Goal: Information Seeking & Learning: Learn about a topic

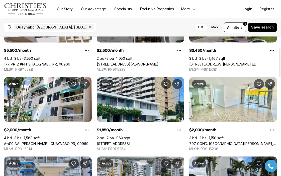
scroll to position [60, 0]
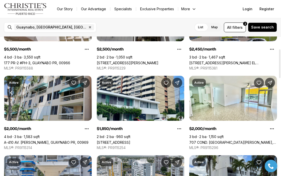
click at [68, 141] on link "A-410 AV. [PERSON_NAME], GUAYNABO PR, 00969" at bounding box center [46, 143] width 84 height 4
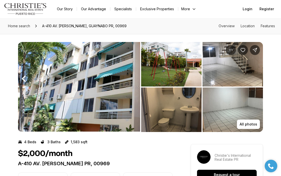
click at [93, 91] on img "View image gallery" at bounding box center [79, 87] width 122 height 90
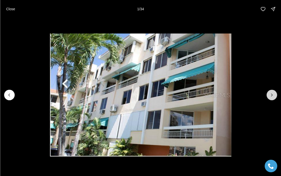
click at [270, 95] on icon "Next slide" at bounding box center [271, 95] width 5 height 5
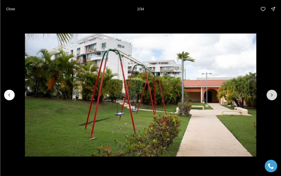
click at [270, 95] on icon "Next slide" at bounding box center [271, 95] width 5 height 5
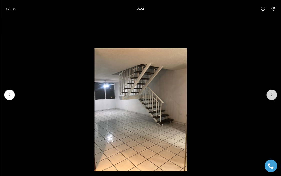
click at [270, 96] on icon "Next slide" at bounding box center [271, 95] width 5 height 5
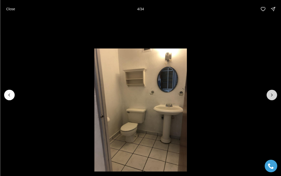
click at [270, 96] on icon "Next slide" at bounding box center [271, 95] width 5 height 5
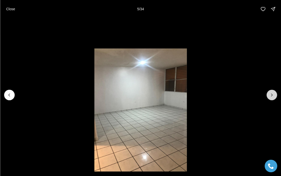
click at [270, 96] on icon "Next slide" at bounding box center [271, 95] width 5 height 5
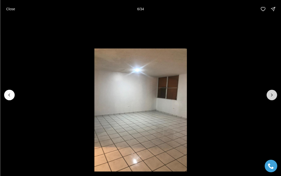
click at [270, 96] on icon "Next slide" at bounding box center [271, 95] width 5 height 5
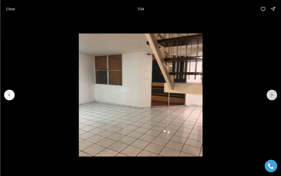
click at [270, 96] on icon "Next slide" at bounding box center [271, 95] width 5 height 5
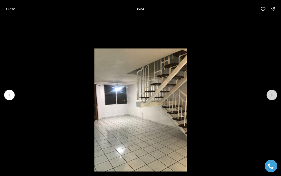
click at [270, 96] on icon "Next slide" at bounding box center [271, 95] width 5 height 5
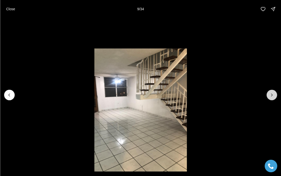
click at [270, 97] on icon "Next slide" at bounding box center [271, 95] width 5 height 5
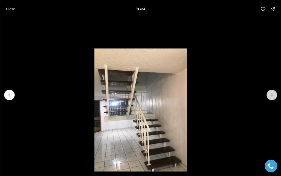
click at [270, 97] on icon "Next slide" at bounding box center [271, 95] width 5 height 5
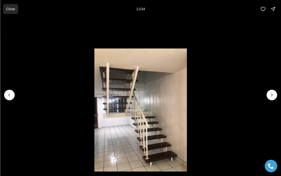
click at [13, 8] on p "Close" at bounding box center [10, 9] width 9 height 4
